Goal: Task Accomplishment & Management: Use online tool/utility

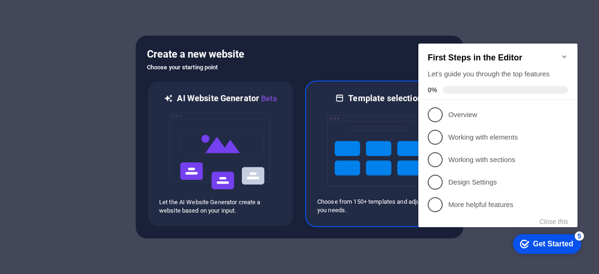
click at [381, 168] on img at bounding box center [378, 151] width 103 height 94
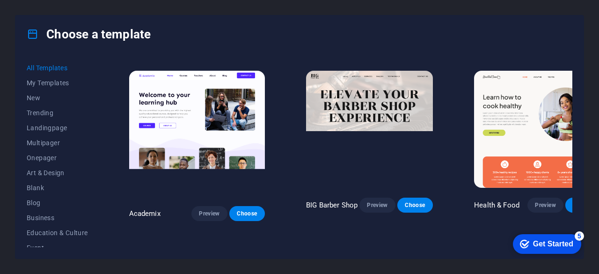
scroll to position [655, 0]
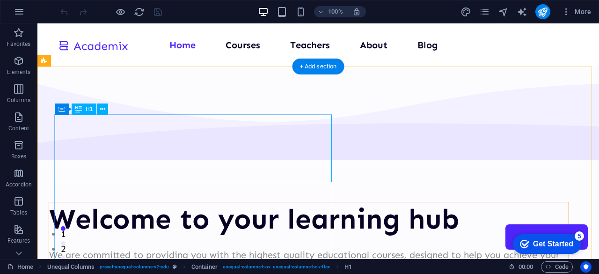
click at [259, 202] on div "Welcome to your learning hub" at bounding box center [308, 219] width 519 height 34
click at [216, 202] on div "Welcome to your learning hub" at bounding box center [308, 219] width 519 height 34
click at [54, 247] on div "We are committed to providing you with the highest quality educational courses,…" at bounding box center [308, 262] width 519 height 30
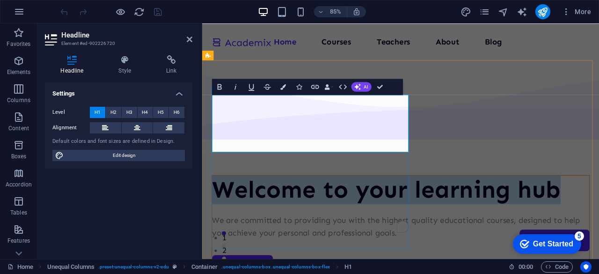
click at [406, 202] on h1 "Welcome to your learning hub" at bounding box center [435, 219] width 443 height 34
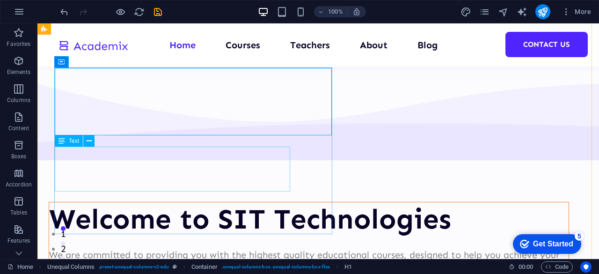
scroll to position [94, 0]
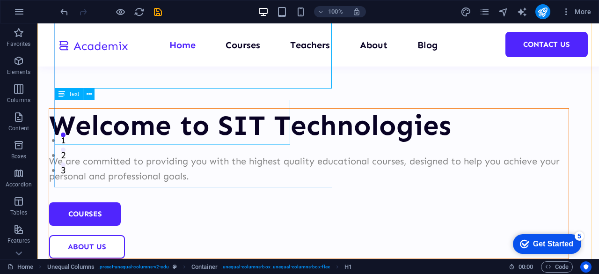
click at [197, 153] on div "We are committed to providing you with the highest quality educational courses,…" at bounding box center [308, 168] width 519 height 30
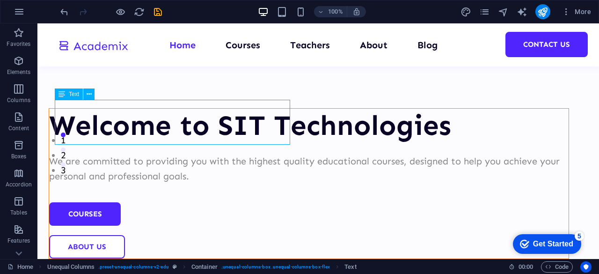
click at [197, 153] on div "We are committed to providing you with the highest quality educational courses,…" at bounding box center [308, 168] width 519 height 30
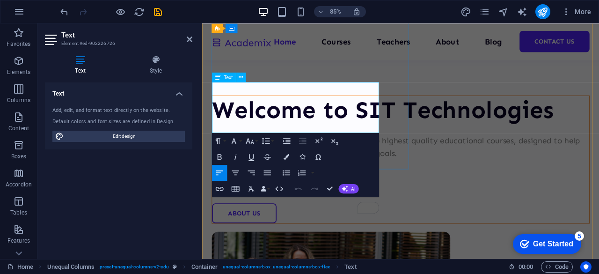
click at [340, 153] on p "We are committed to providing you with the highest quality educational courses,…" at bounding box center [435, 168] width 443 height 30
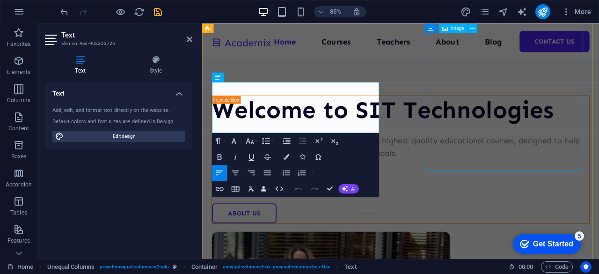
scroll to position [47, 0]
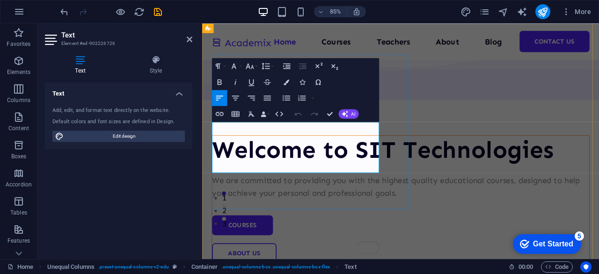
click at [329, 200] on p "We are committed to providing you with the highest quality educational courses,…" at bounding box center [435, 215] width 443 height 30
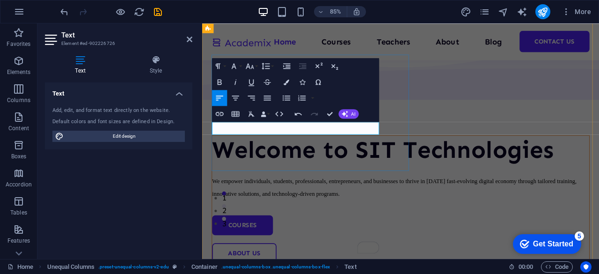
scroll to position [69, 0]
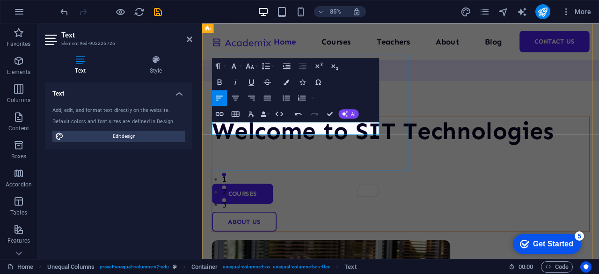
click at [290, 178] on p "To enrich screen reader interactions, please activate Accessibility in Grammarl…" at bounding box center [435, 185] width 443 height 15
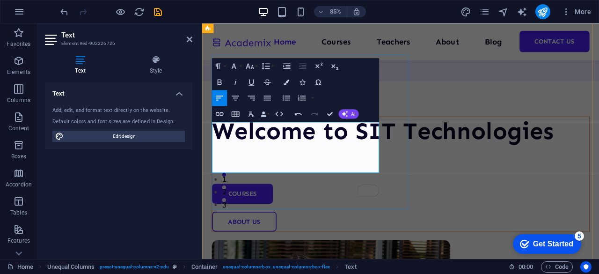
scroll to position [47, 0]
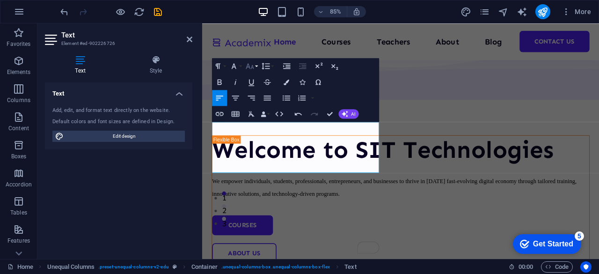
click at [249, 65] on icon "button" at bounding box center [250, 66] width 8 height 6
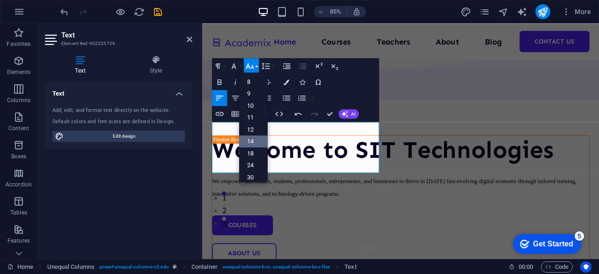
click at [249, 139] on link "14" at bounding box center [253, 141] width 29 height 12
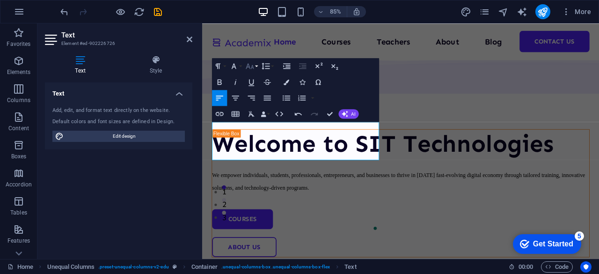
click at [253, 68] on icon "button" at bounding box center [250, 66] width 8 height 6
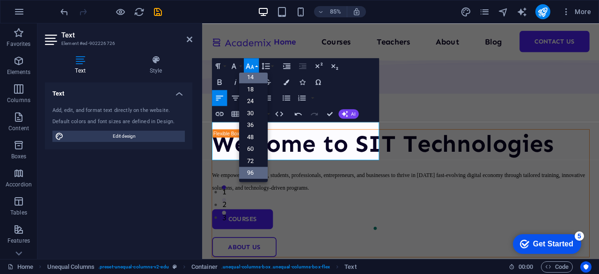
scroll to position [75, 0]
click at [257, 143] on link "60" at bounding box center [253, 149] width 29 height 12
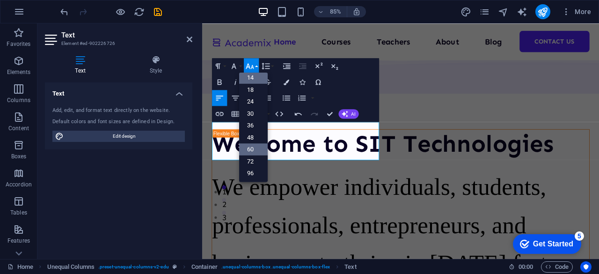
scroll to position [43, 0]
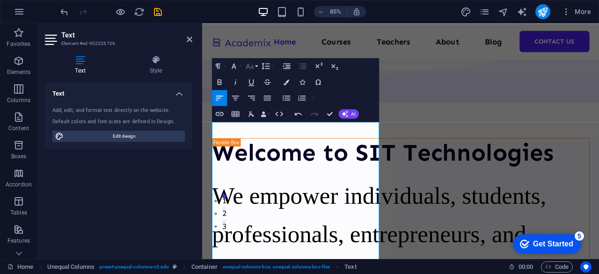
click at [253, 65] on icon "button" at bounding box center [249, 65] width 9 height 9
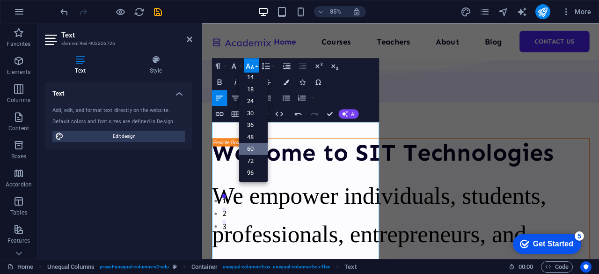
scroll to position [75, 0]
click at [250, 131] on link "48" at bounding box center [253, 137] width 29 height 12
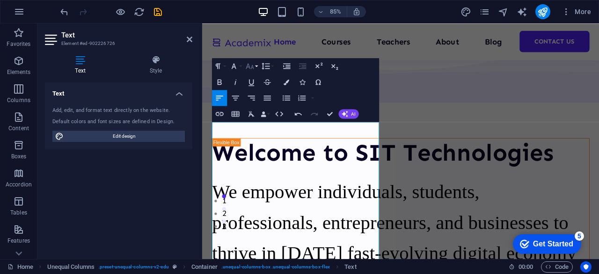
click at [252, 65] on icon "button" at bounding box center [249, 65] width 9 height 9
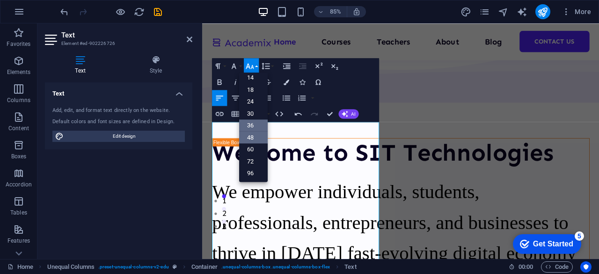
click at [254, 126] on link "36" at bounding box center [253, 125] width 29 height 12
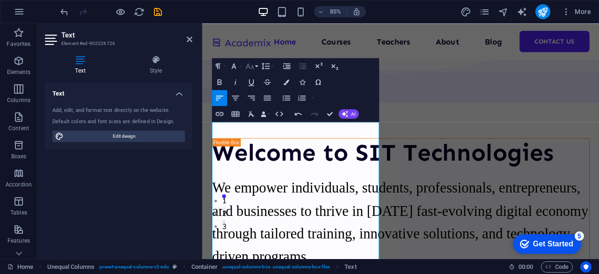
click at [255, 67] on button "Font Size" at bounding box center [251, 66] width 15 height 16
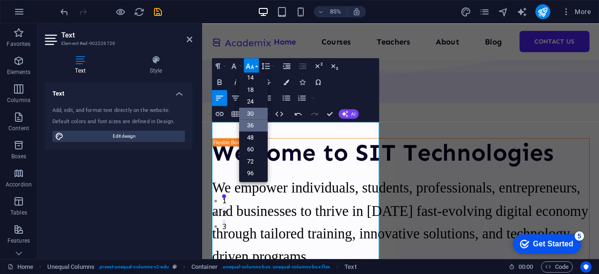
click at [250, 112] on link "30" at bounding box center [253, 114] width 29 height 12
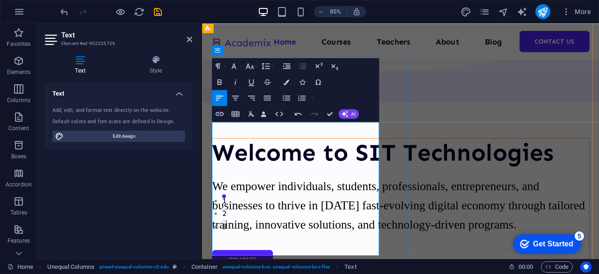
click at [306, 209] on p "We empower individuals, students, professionals, entrepreneurs, and businesses …" at bounding box center [435, 236] width 443 height 67
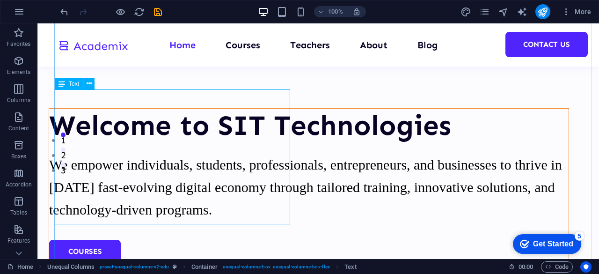
scroll to position [0, 0]
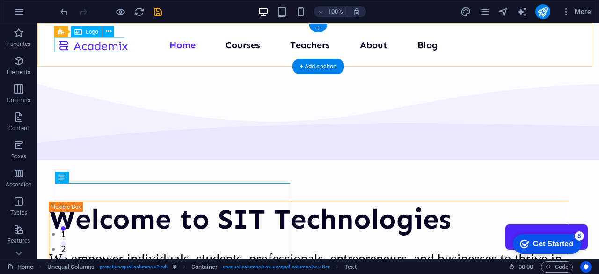
click at [114, 49] on div at bounding box center [93, 44] width 70 height 15
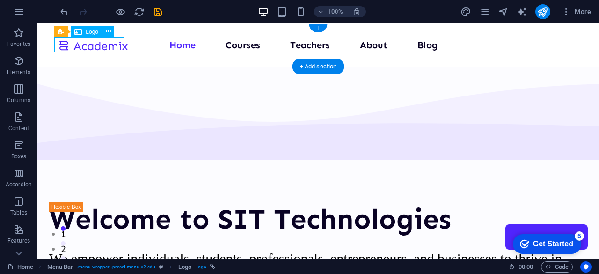
click at [114, 49] on div at bounding box center [93, 44] width 70 height 15
select select "px"
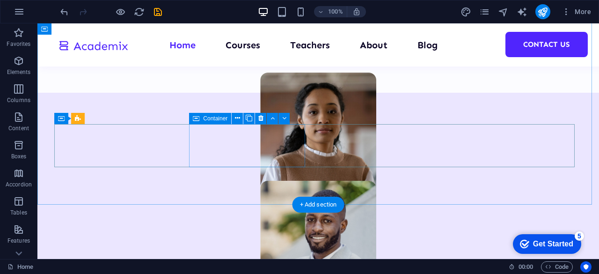
scroll to position [512, 0]
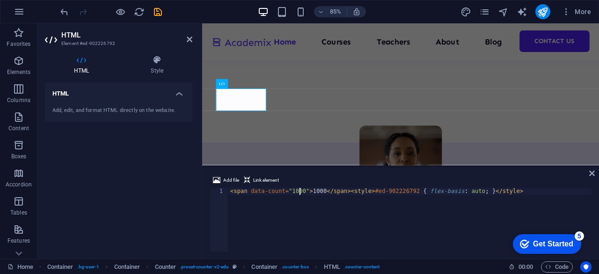
click at [299, 193] on div "< span data-count = "1000" > 1000 </ span > < style > #ed-902226792 { flex-basi…" at bounding box center [409, 227] width 363 height 78
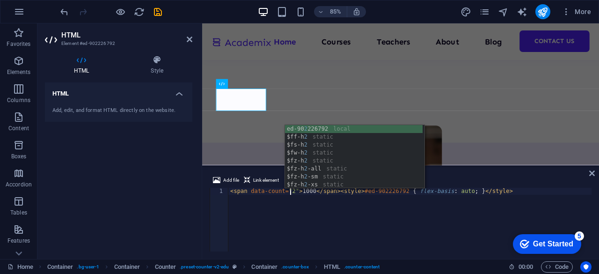
scroll to position [0, 5]
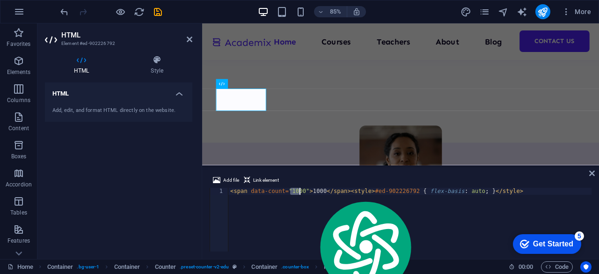
click at [324, 186] on div "Add file Link element" at bounding box center [401, 181] width 382 height 14
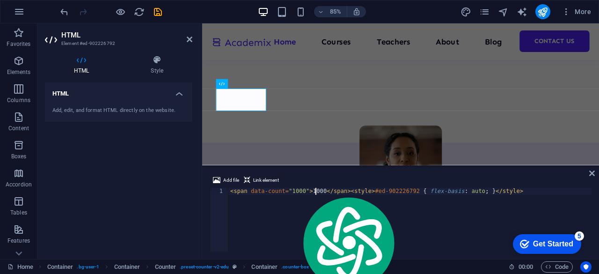
click at [314, 189] on div "< span data-count = "1000" > 1000 </ span > < style > #ed-902226792 { flex-basi…" at bounding box center [409, 227] width 363 height 78
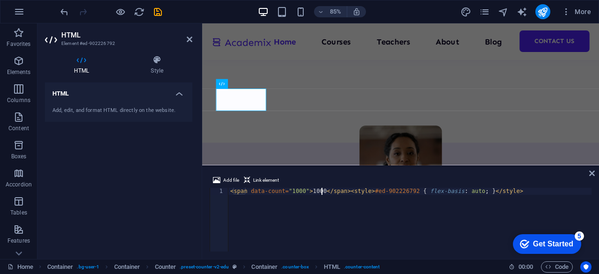
click at [320, 193] on div "< span data-count = "1000" > 1000 </ span > < style > #ed-902226792 { flex-basi…" at bounding box center [409, 227] width 363 height 78
click at [318, 196] on div "< span data-count = "1000" > 1000 </ span > < style > #ed-902226792 { flex-basi…" at bounding box center [409, 227] width 363 height 78
click at [316, 192] on div "< span data-count = "1000" > 1000 </ span > < style > #ed-902226792 { flex-basi…" at bounding box center [409, 227] width 363 height 78
type textarea "<span data-count="1000">100</span><style>#ed-902226792 { flex-basis: auto; }</s…"
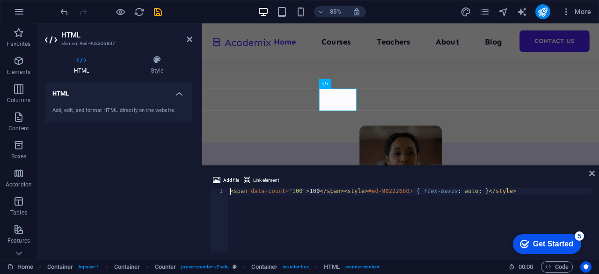
click at [312, 191] on div "< span data-count = "100" > 100 </ span > < style > #ed-902226807 { flex-basis …" at bounding box center [409, 227] width 363 height 78
click at [309, 190] on div "< span data-count = "100" > 100 </ span > < style > #ed-902226807 { flex-basis …" at bounding box center [409, 227] width 363 height 78
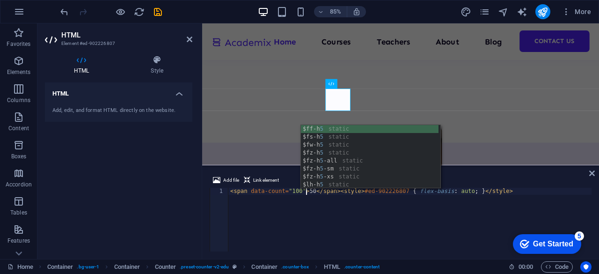
click at [416, 201] on div "< span data-count = "100" > 50 </ span > < style > #ed-902226807 { flex-basis :…" at bounding box center [409, 227] width 363 height 78
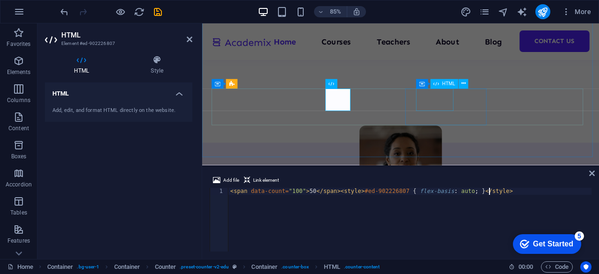
type textarea "<span data-count="100">50</span><style>#ed-902226807 { flex-basis: auto; }</sty…"
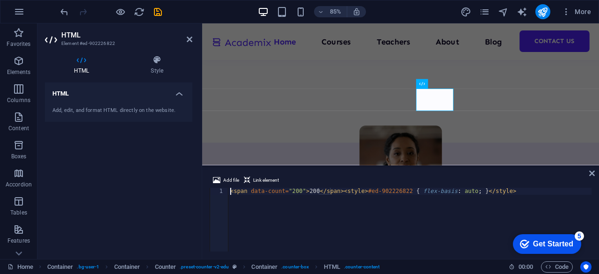
click at [311, 190] on div "< span data-count = "200" > 200 </ span > < style > #ed-902226822 { flex-basis …" at bounding box center [409, 227] width 363 height 78
type textarea "<span data-count="200">20</span><style>#ed-902226822 { flex-basis: auto; }</sty…"
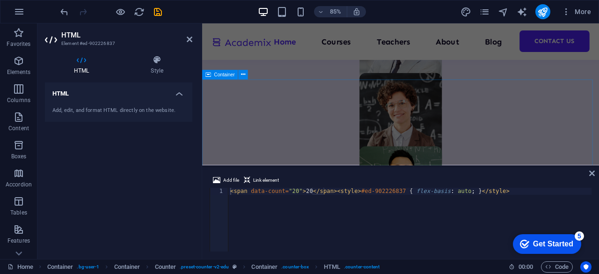
scroll to position [956, 0]
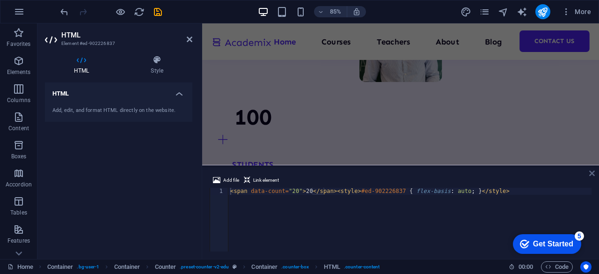
click at [592, 174] on icon at bounding box center [592, 172] width 6 height 7
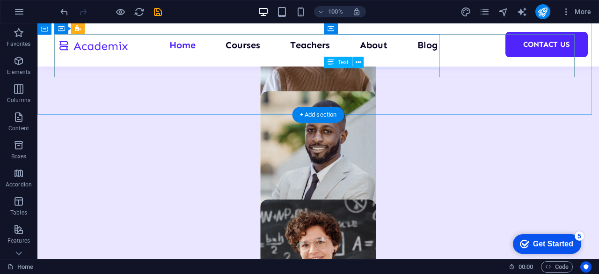
scroll to position [601, 0]
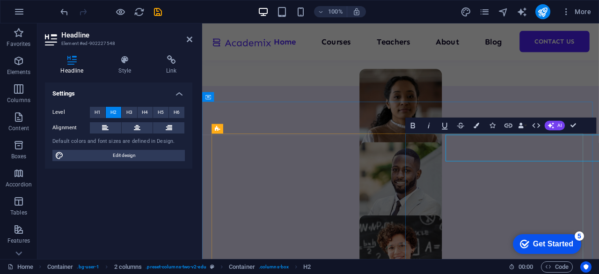
scroll to position [600, 0]
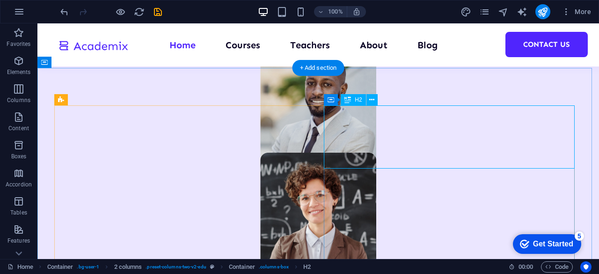
scroll to position [648, 0]
